Goal: Transaction & Acquisition: Purchase product/service

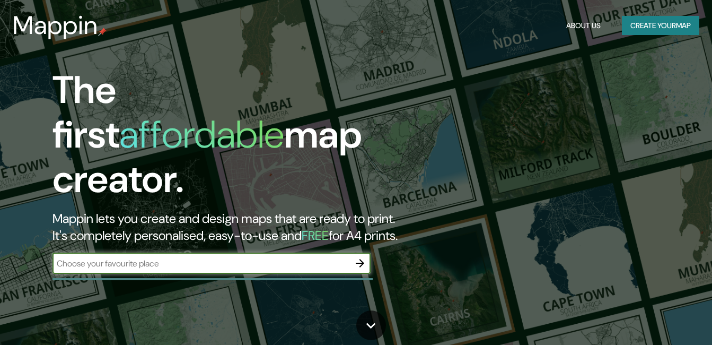
click at [313, 241] on div "The first affordable map creator. Mappin lets you create and design maps that a…" at bounding box center [230, 176] width 427 height 216
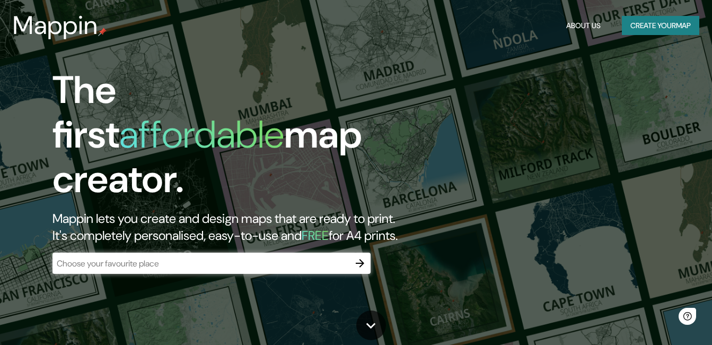
click at [312, 252] on div "​" at bounding box center [212, 262] width 318 height 21
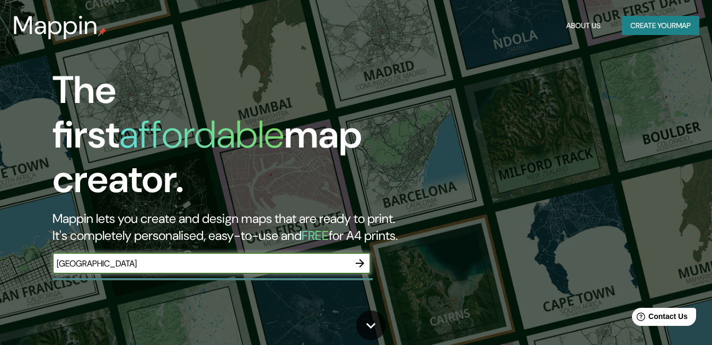
type input "[GEOGRAPHIC_DATA] [GEOGRAPHIC_DATA]"
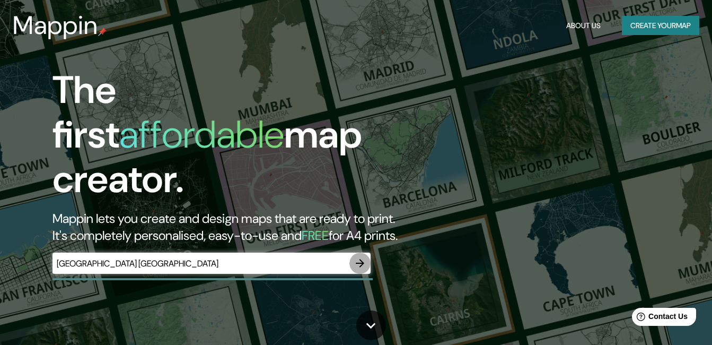
click at [357, 257] on icon "button" at bounding box center [360, 263] width 13 height 13
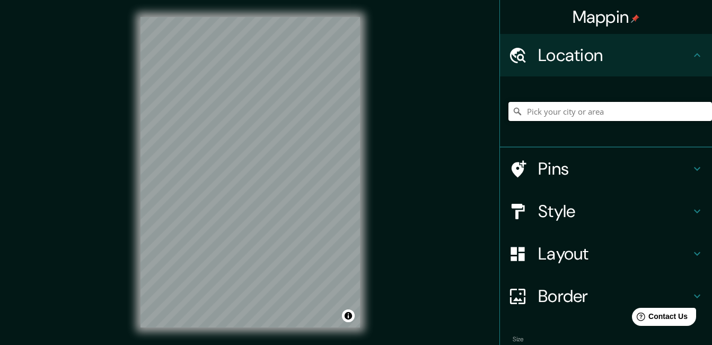
click at [573, 112] on input "Pick your city or area" at bounding box center [611, 111] width 204 height 19
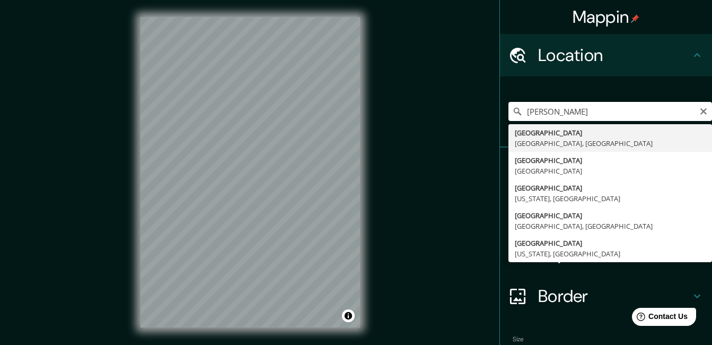
type input "[GEOGRAPHIC_DATA], [GEOGRAPHIC_DATA], [GEOGRAPHIC_DATA]"
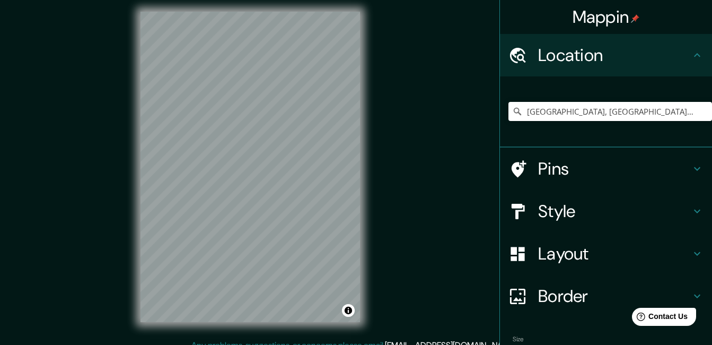
scroll to position [16, 0]
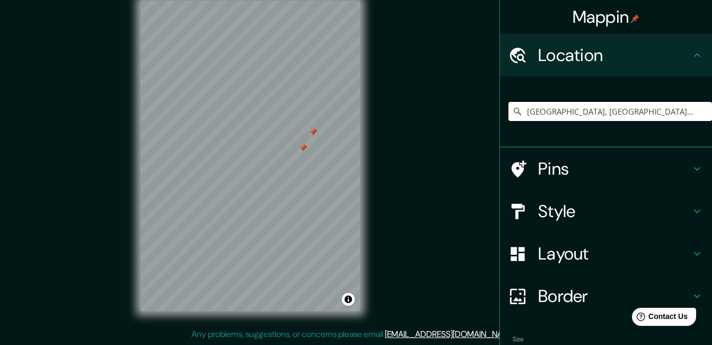
click at [570, 207] on h4 "Style" at bounding box center [614, 210] width 153 height 21
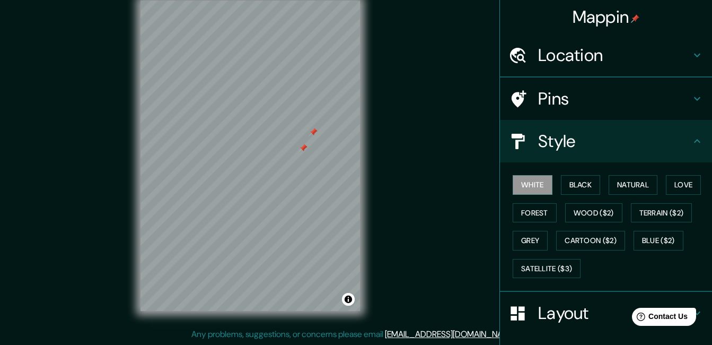
click at [562, 170] on ul "Location [GEOGRAPHIC_DATA], [GEOGRAPHIC_DATA], [GEOGRAPHIC_DATA] Pins Style Whi…" at bounding box center [606, 249] width 212 height 431
click at [554, 114] on div "Pins" at bounding box center [606, 98] width 212 height 42
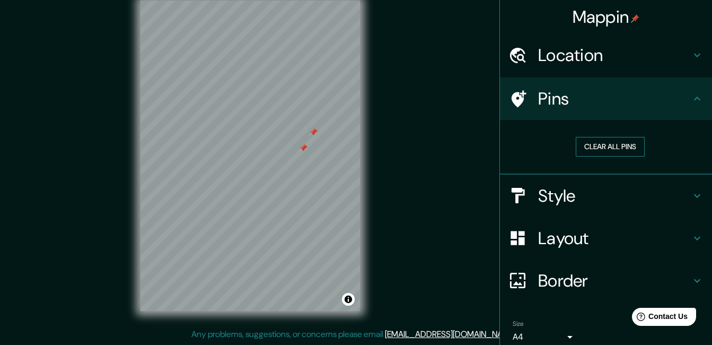
click at [596, 146] on button "Clear all pins" at bounding box center [610, 147] width 69 height 20
click at [615, 200] on h4 "Style" at bounding box center [614, 195] width 153 height 21
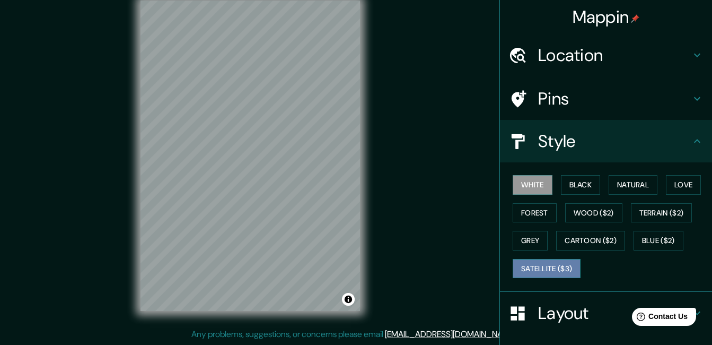
click at [529, 266] on button "Satellite ($3)" at bounding box center [547, 269] width 68 height 20
click at [380, 190] on div "Mappin Location [GEOGRAPHIC_DATA], [GEOGRAPHIC_DATA], [GEOGRAPHIC_DATA] Pins St…" at bounding box center [356, 164] width 712 height 361
click at [389, 185] on div "Mappin Location [GEOGRAPHIC_DATA], [GEOGRAPHIC_DATA], [GEOGRAPHIC_DATA] Pins St…" at bounding box center [356, 164] width 712 height 361
click at [528, 189] on button "White" at bounding box center [533, 185] width 40 height 20
